Goal: Use online tool/utility: Utilize a website feature to perform a specific function

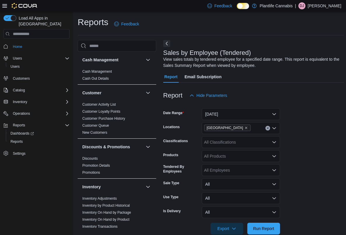
scroll to position [206, 0]
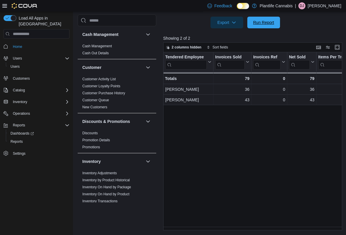
click at [257, 17] on span "Run Report" at bounding box center [264, 23] width 26 height 12
click at [259, 29] on div at bounding box center [253, 31] width 181 height 7
click at [259, 27] on span "Run Report" at bounding box center [264, 22] width 26 height 12
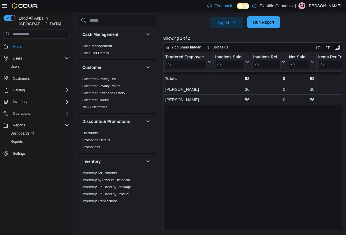
click at [259, 27] on span "Run Report" at bounding box center [264, 22] width 26 height 12
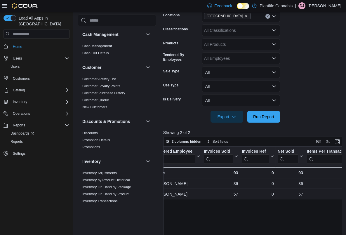
scroll to position [106, 0]
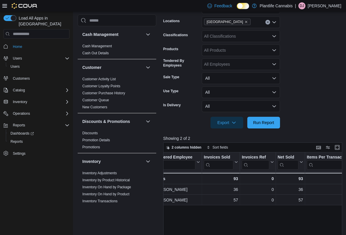
click at [234, 39] on div "All Classifications" at bounding box center [241, 36] width 78 height 12
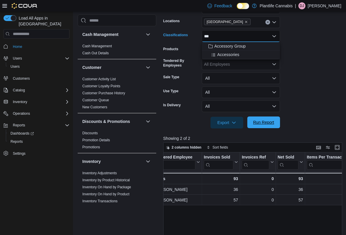
type input "***"
click at [254, 122] on span "Run Report" at bounding box center [263, 122] width 21 height 6
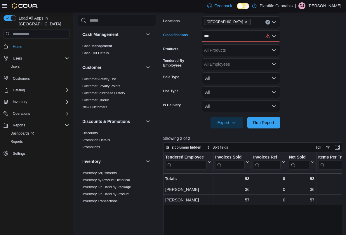
click at [231, 38] on div "***" at bounding box center [241, 36] width 78 height 12
click at [233, 53] on span "Accessories" at bounding box center [228, 55] width 22 height 6
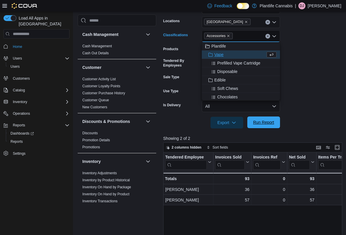
click at [265, 120] on span "Run Report" at bounding box center [263, 122] width 21 height 6
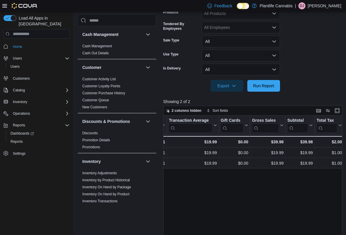
scroll to position [91, 0]
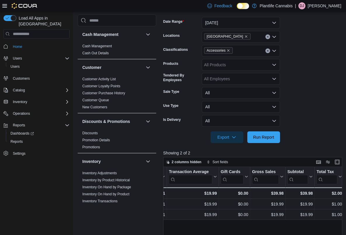
click at [267, 51] on icon "Clear input" at bounding box center [268, 51] width 2 height 2
click at [267, 51] on div "Accessories" at bounding box center [241, 51] width 78 height 12
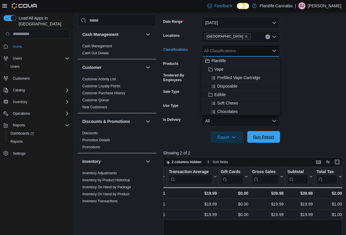
click at [269, 138] on span "Run Report" at bounding box center [263, 137] width 21 height 6
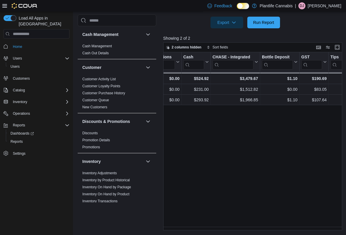
scroll to position [0, 697]
